Goal: Task Accomplishment & Management: Complete application form

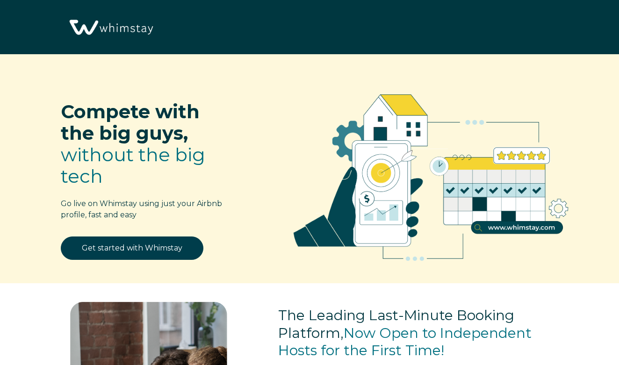
select select "US"
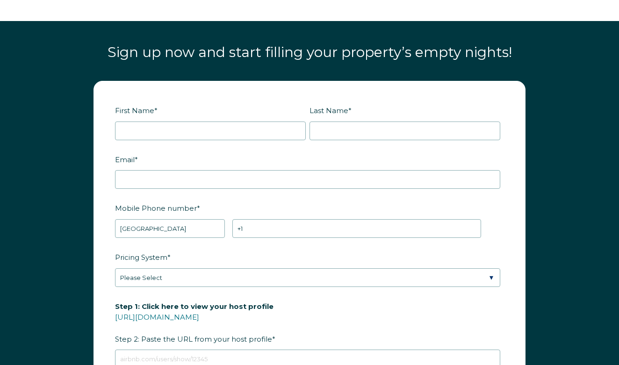
scroll to position [1080, 0]
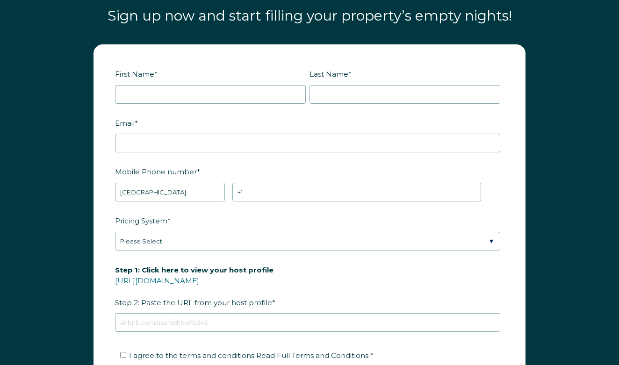
click at [179, 81] on div "First Name *" at bounding box center [212, 85] width 194 height 38
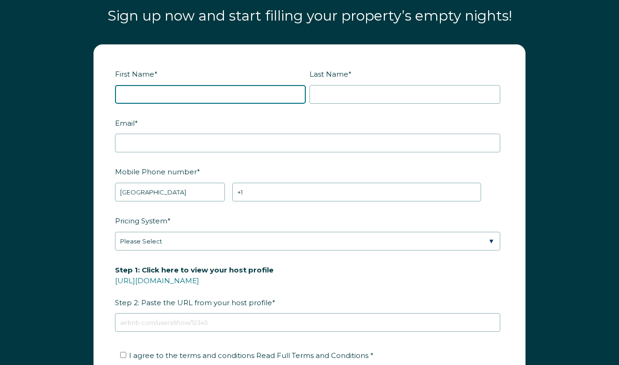
click at [174, 92] on input "First Name *" at bounding box center [210, 94] width 191 height 19
click at [295, 92] on input "First Name *" at bounding box center [210, 94] width 191 height 19
click at [295, 91] on input "First Name *" at bounding box center [210, 94] width 191 height 19
click at [293, 92] on input "First Name *" at bounding box center [210, 94] width 191 height 19
click at [172, 91] on input "First Name *" at bounding box center [210, 94] width 191 height 19
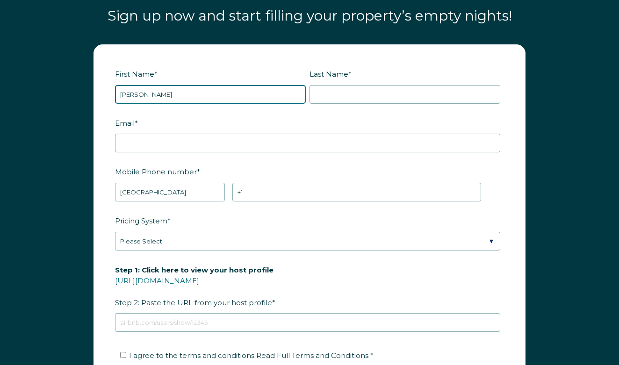
type input "[PERSON_NAME]"
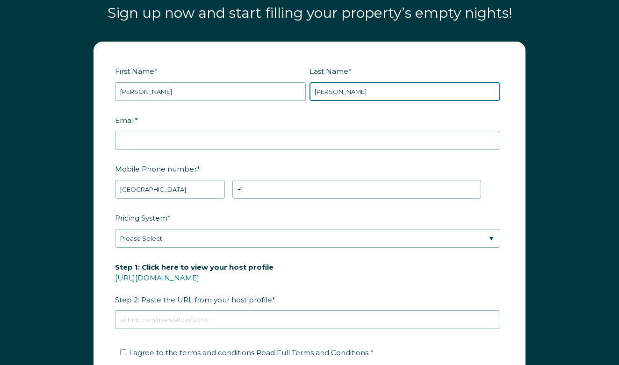
click at [336, 91] on input "[PERSON_NAME]" at bounding box center [404, 91] width 191 height 19
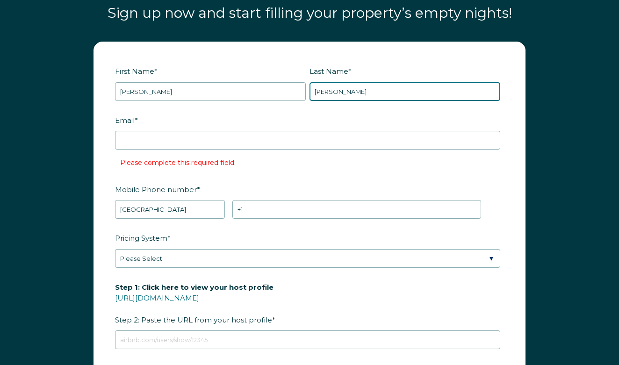
scroll to position [1082, 0]
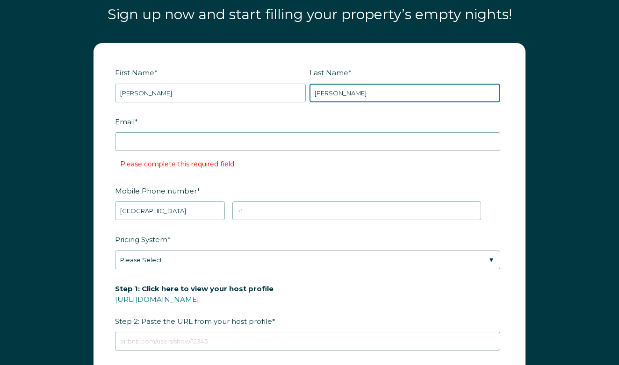
click at [337, 91] on input "[PERSON_NAME]" at bounding box center [404, 93] width 191 height 19
type input "rbot11"
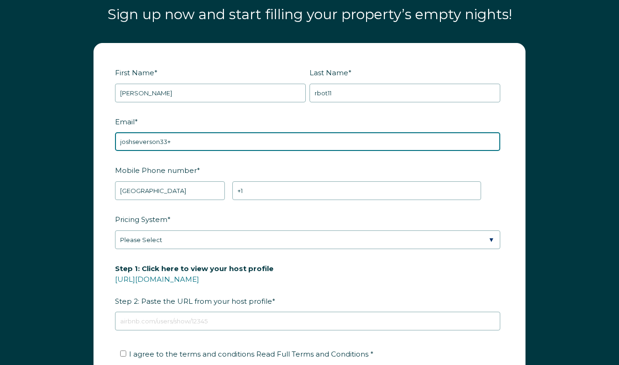
paste input "rbot11"
type input "[EMAIL_ADDRESS][DOMAIN_NAME]"
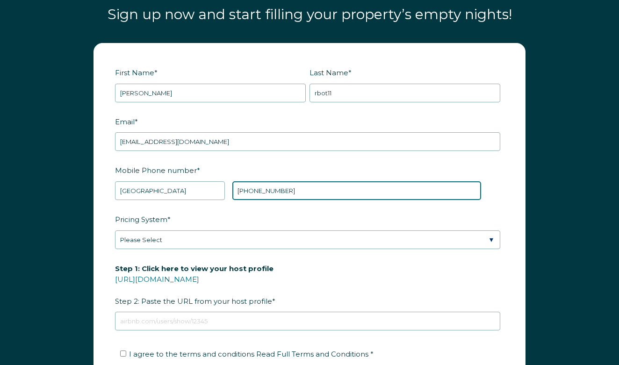
type input "[PHONE_NUMBER]"
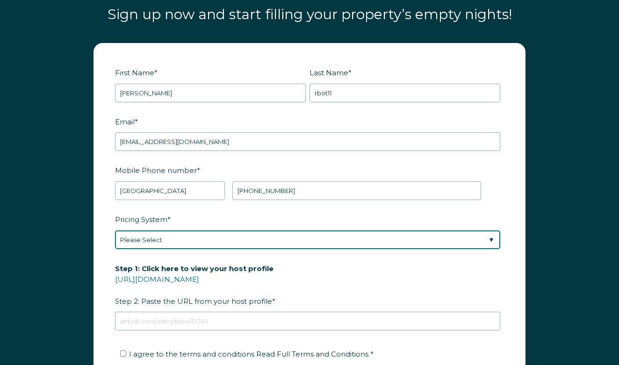
select select "PriceLabs"
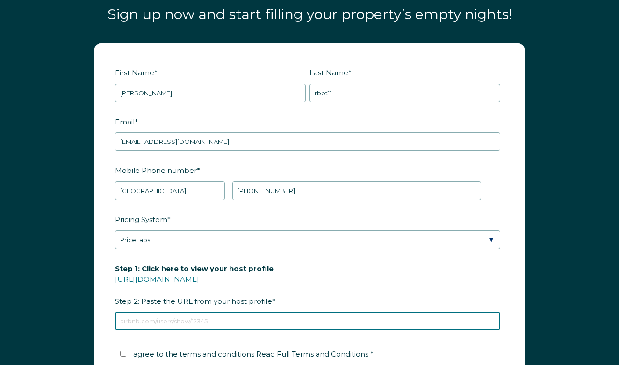
click at [214, 316] on input "Step 1: Click here to view your host profile [URL][DOMAIN_NAME] Step 2: Paste t…" at bounding box center [307, 321] width 385 height 19
click at [215, 316] on input "Step 1: Click here to view your host profile [URL][DOMAIN_NAME] Step 2: Paste t…" at bounding box center [307, 321] width 385 height 19
click at [201, 322] on input "Step 1: Click here to view your host profile [URL][DOMAIN_NAME] Step 2: Paste t…" at bounding box center [307, 321] width 385 height 19
paste input "[URL][DOMAIN_NAME]"
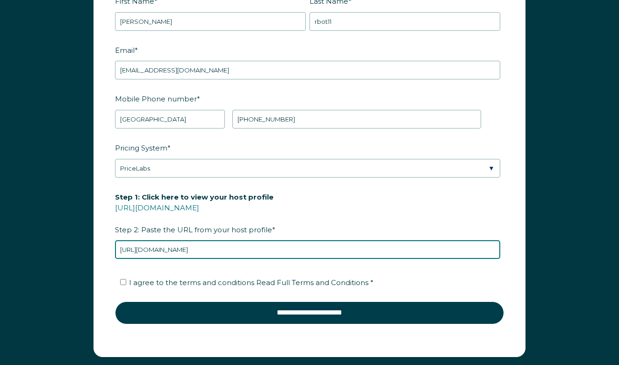
scroll to position [1155, 0]
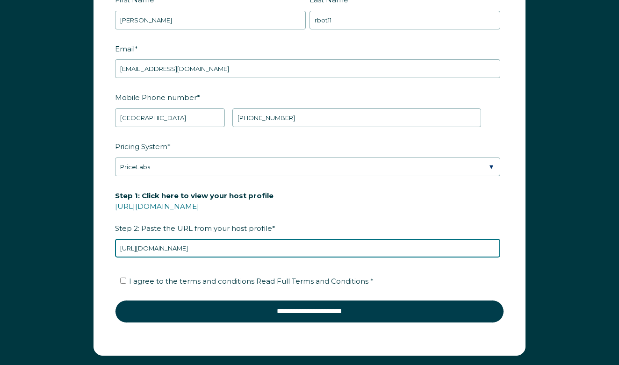
type input "[URL][DOMAIN_NAME]"
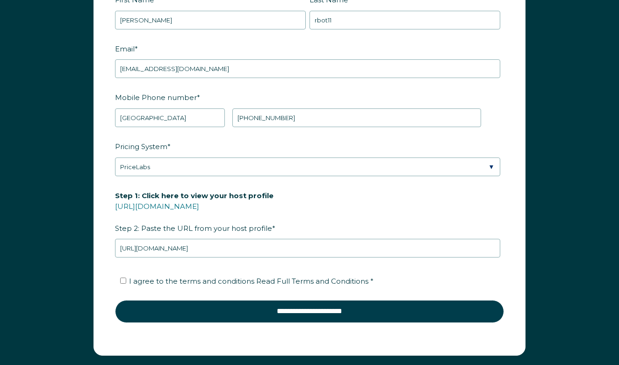
drag, startPoint x: 197, startPoint y: 278, endPoint x: 197, endPoint y: 285, distance: 7.0
click at [197, 278] on span "I agree to the terms and conditions Read Full Terms and Conditions *" at bounding box center [251, 281] width 245 height 9
click at [126, 278] on input "I agree to the terms and conditions Read Full Terms and Conditions *" at bounding box center [123, 281] width 6 height 6
checkbox input "true"
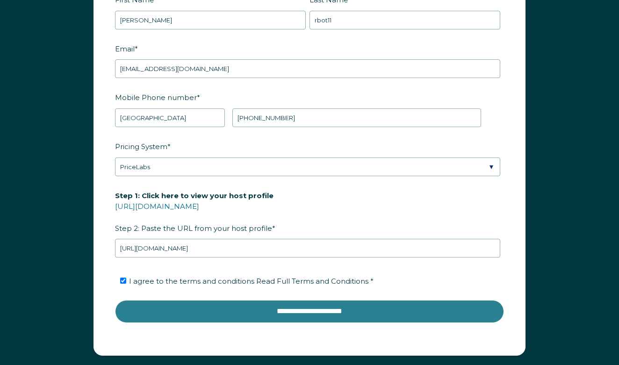
click at [206, 304] on input "**********" at bounding box center [309, 311] width 389 height 22
